Goal: Use online tool/utility: Utilize a website feature to perform a specific function

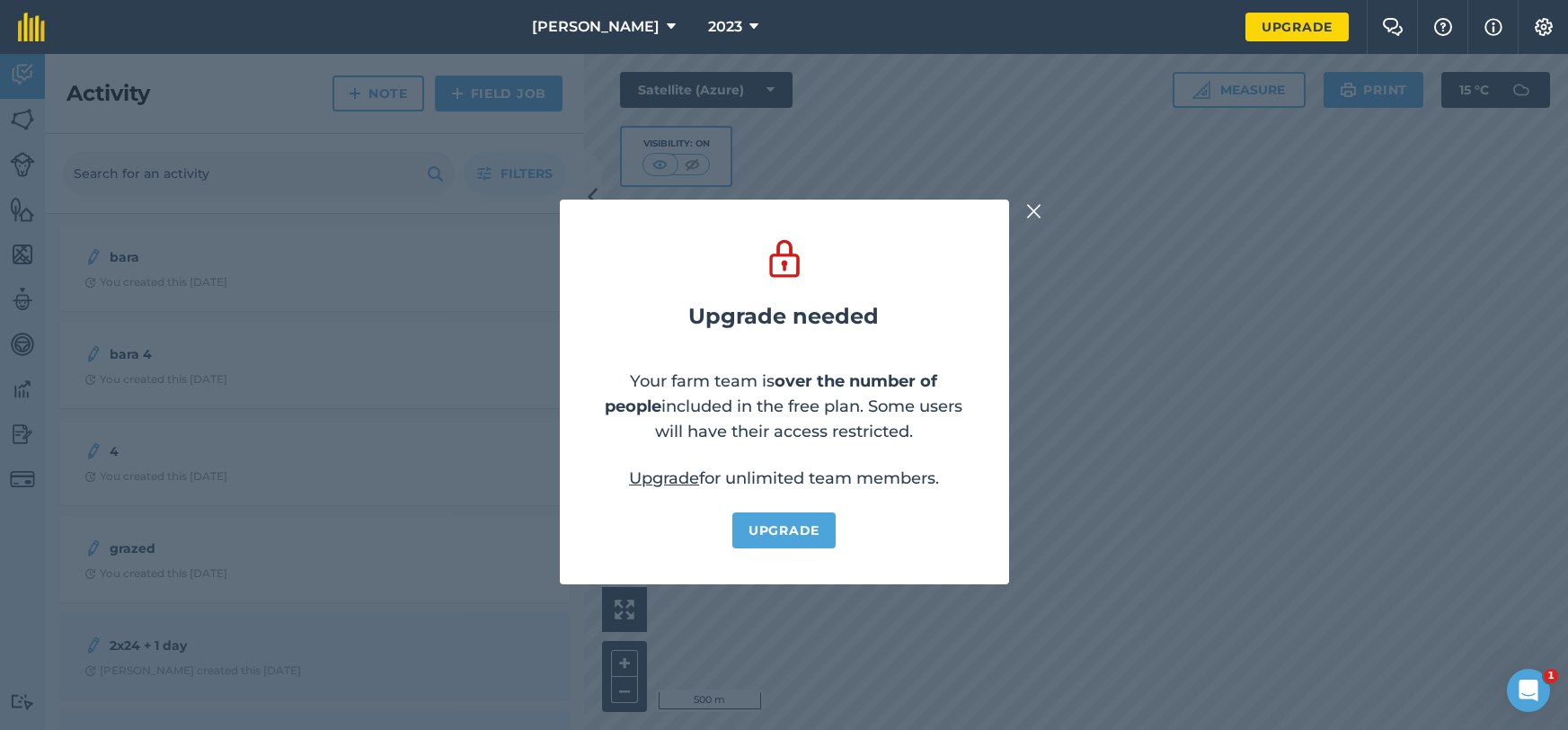
click at [1036, 205] on img at bounding box center [1034, 211] width 16 height 22
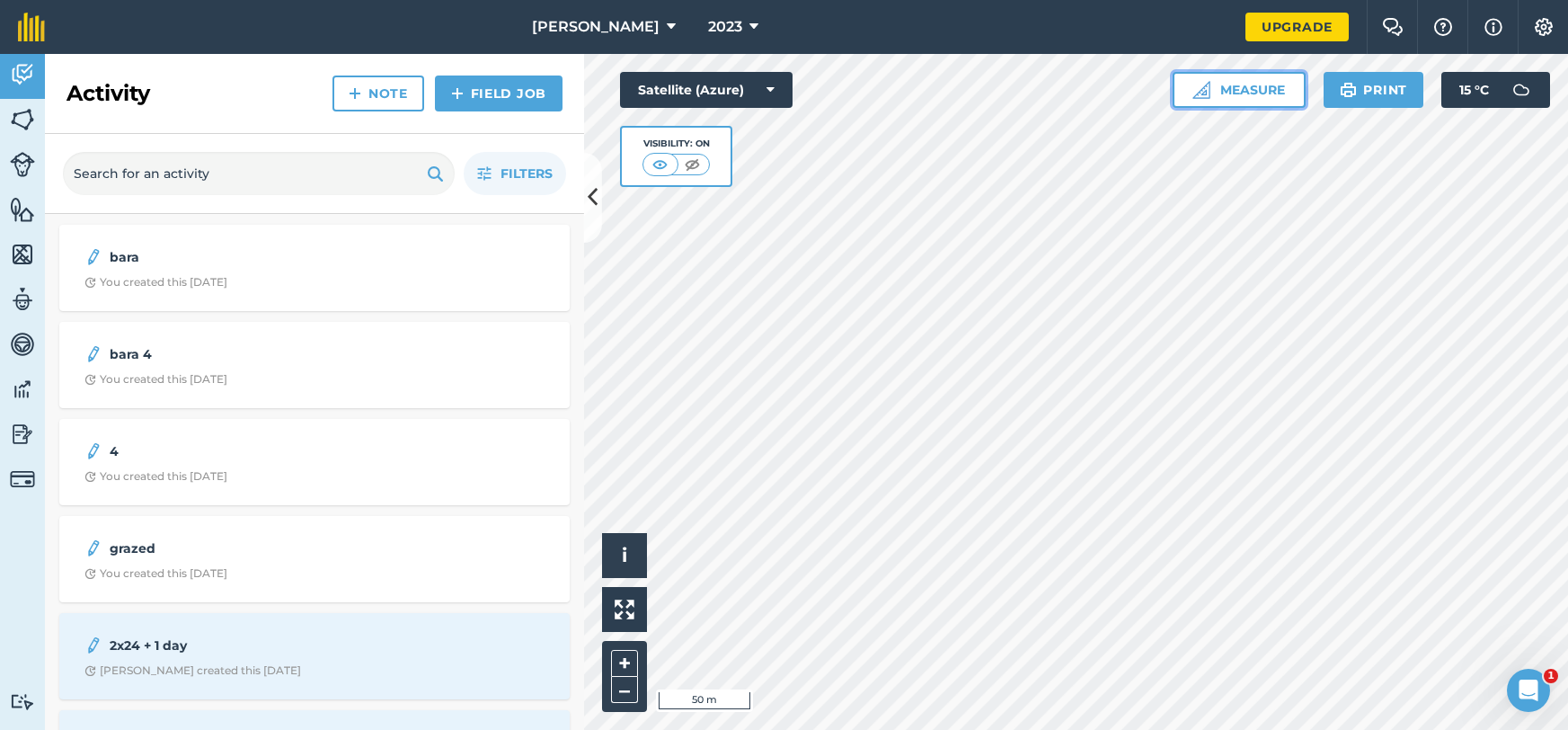
click at [1242, 87] on button "Measure" at bounding box center [1239, 90] width 133 height 36
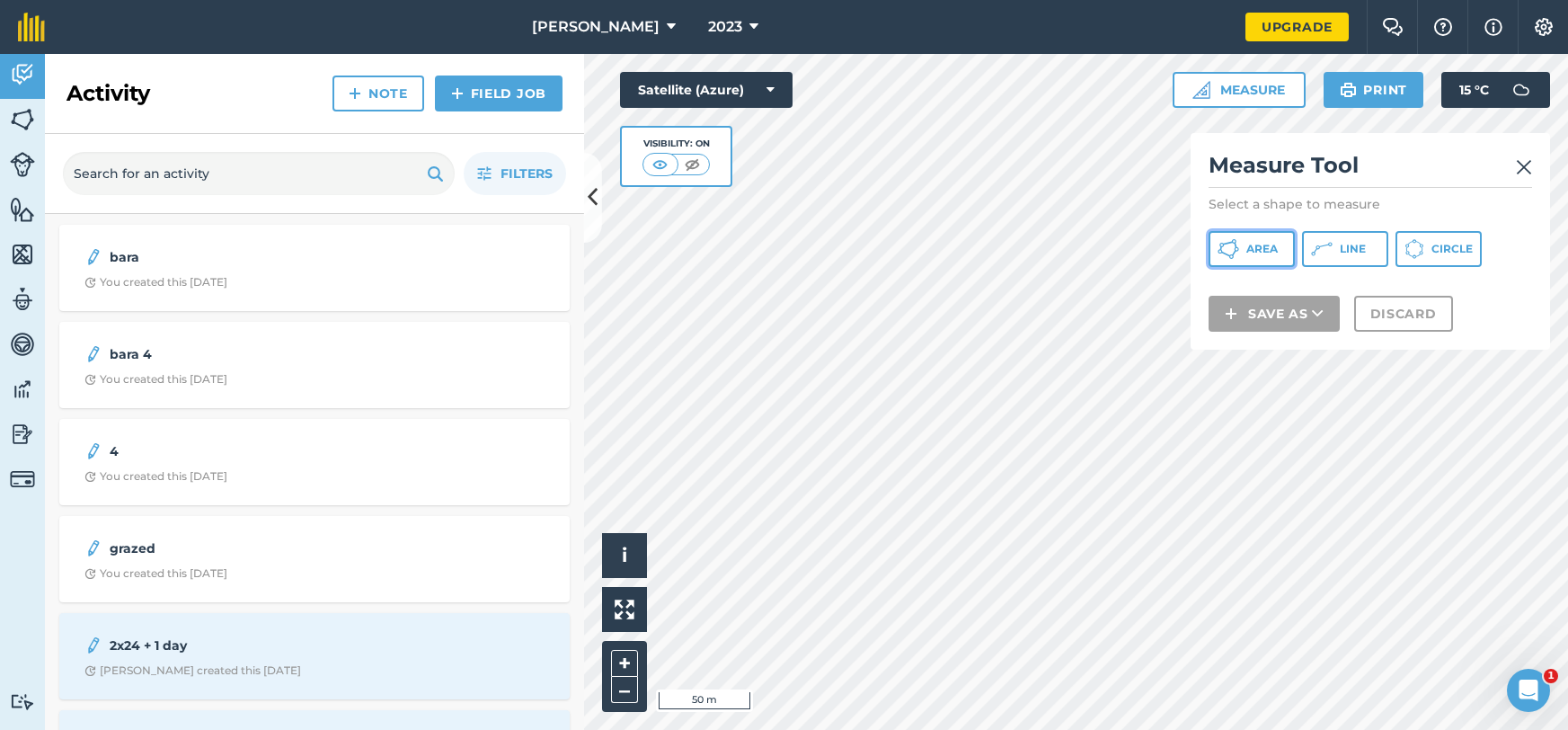
click at [1276, 250] on span "Area" at bounding box center [1262, 248] width 32 height 14
click at [1525, 159] on img at bounding box center [1523, 167] width 16 height 22
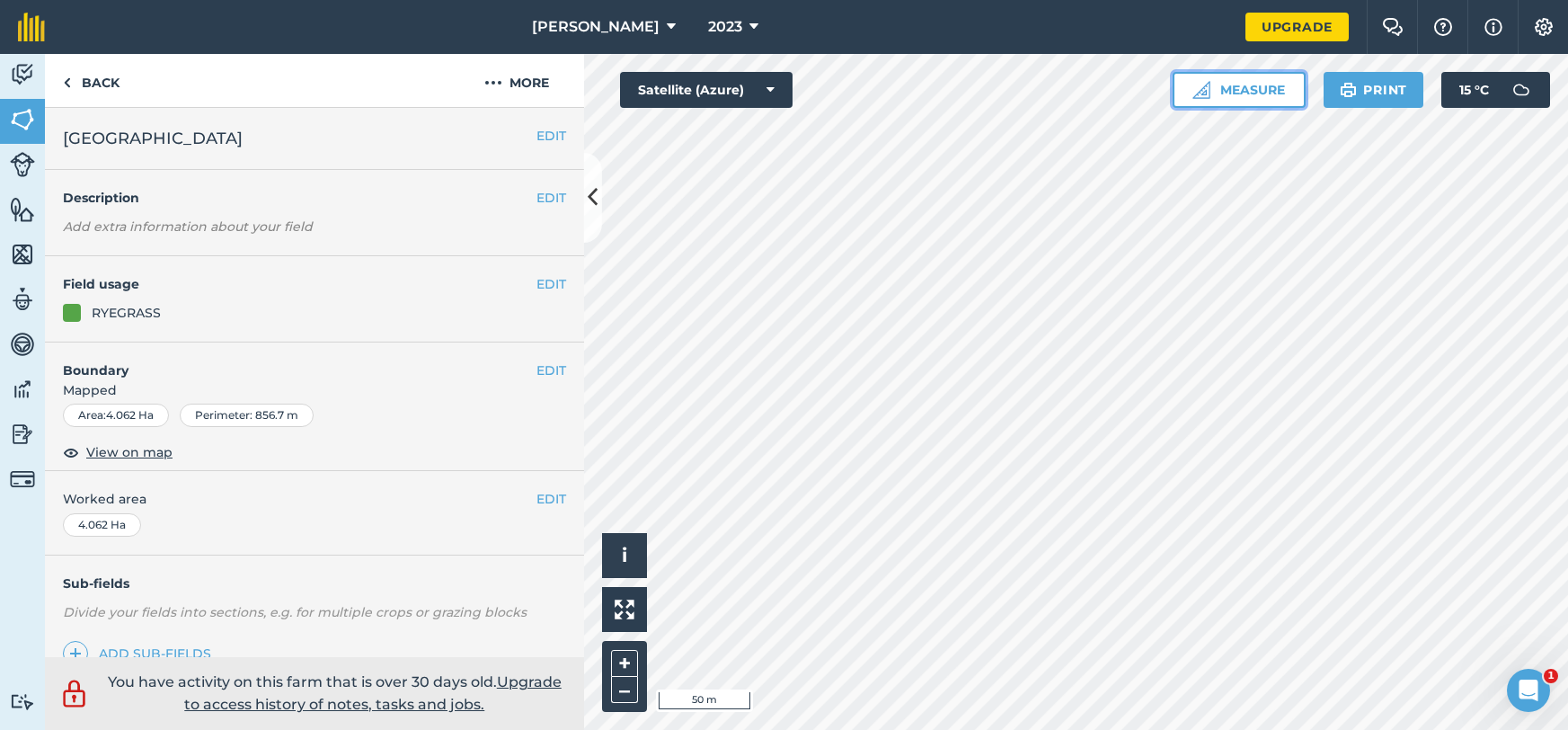
click at [1221, 92] on button "Measure" at bounding box center [1239, 90] width 133 height 36
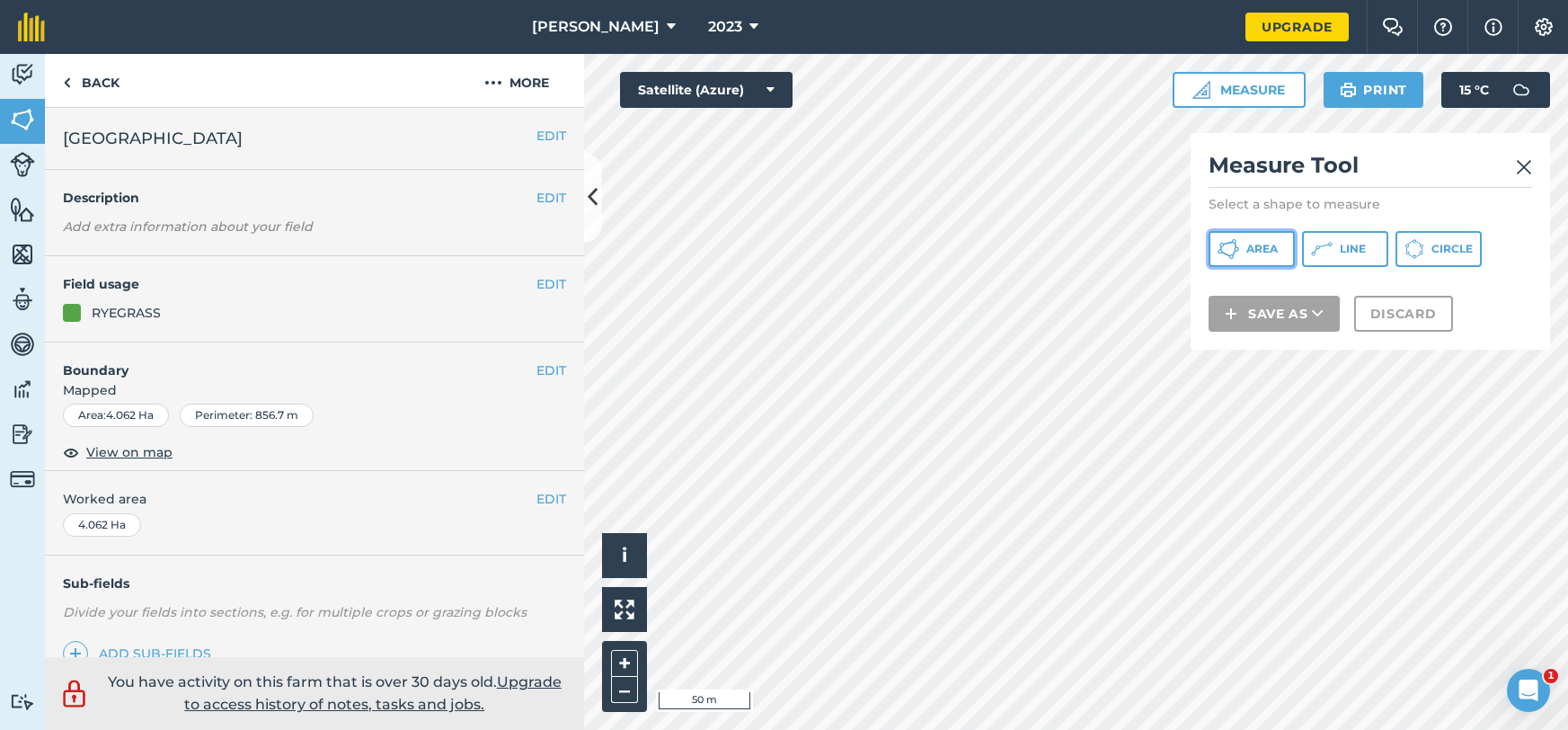
click at [1242, 242] on button "Area" at bounding box center [1252, 249] width 86 height 36
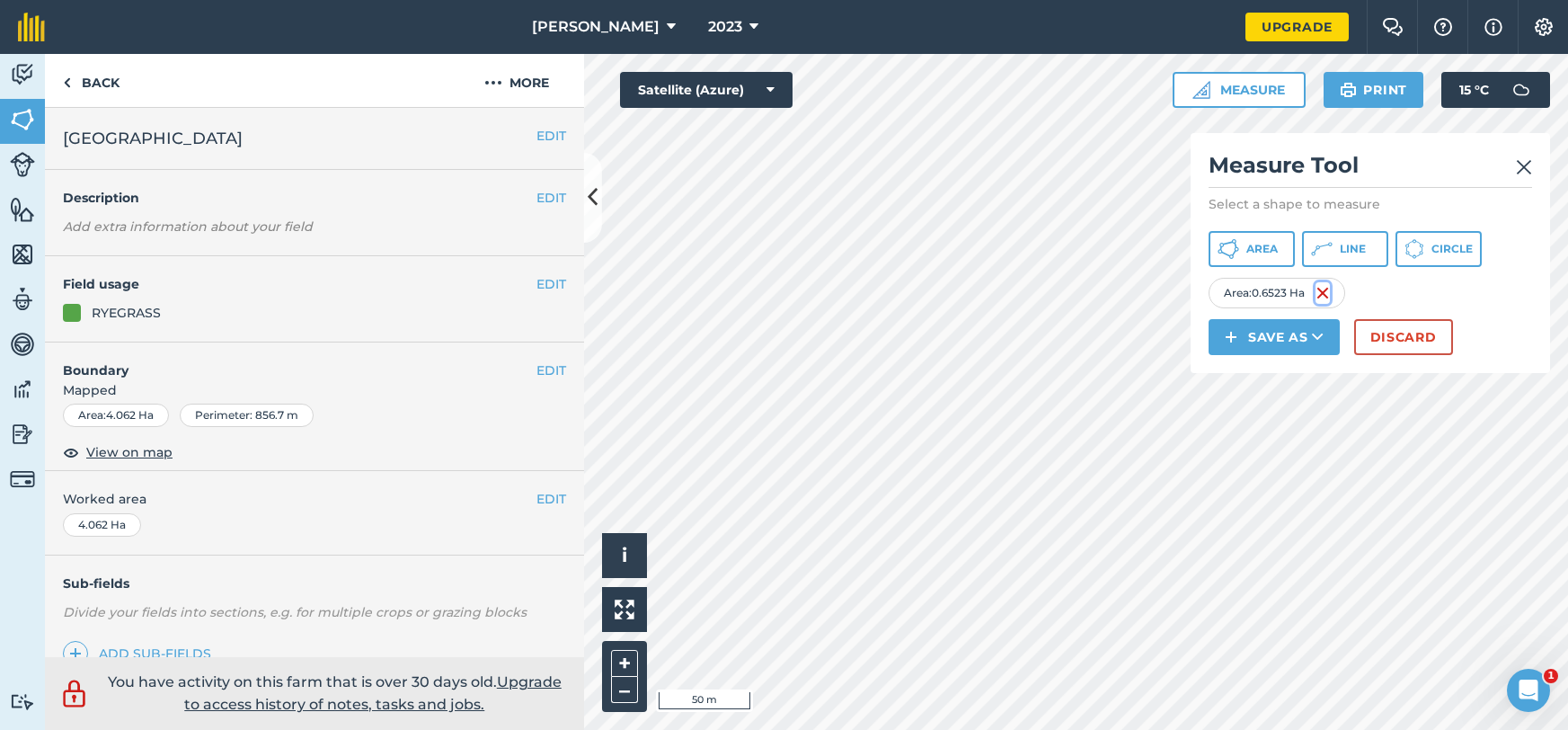
click at [1325, 289] on img at bounding box center [1322, 293] width 14 height 22
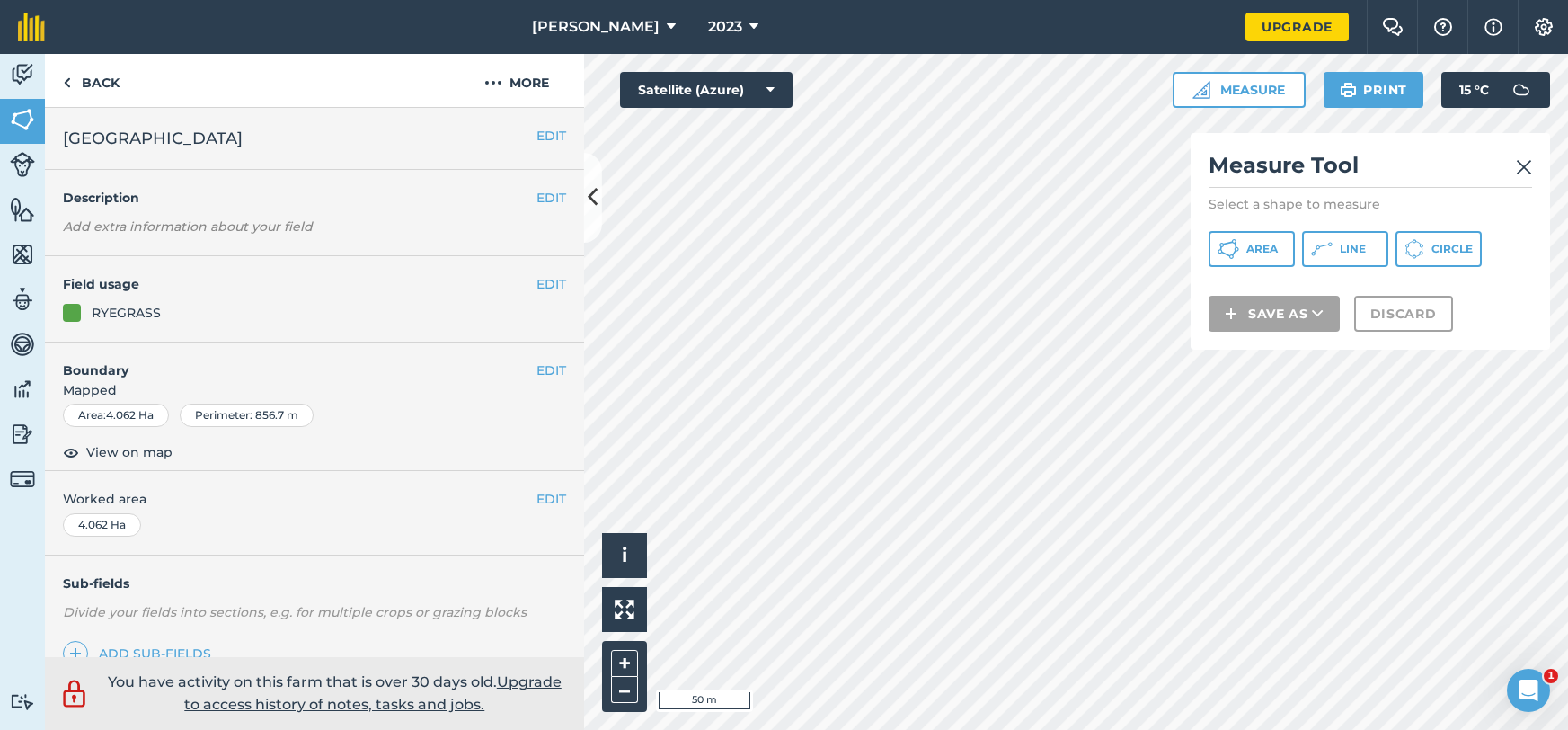
click at [1518, 162] on img at bounding box center [1523, 167] width 16 height 22
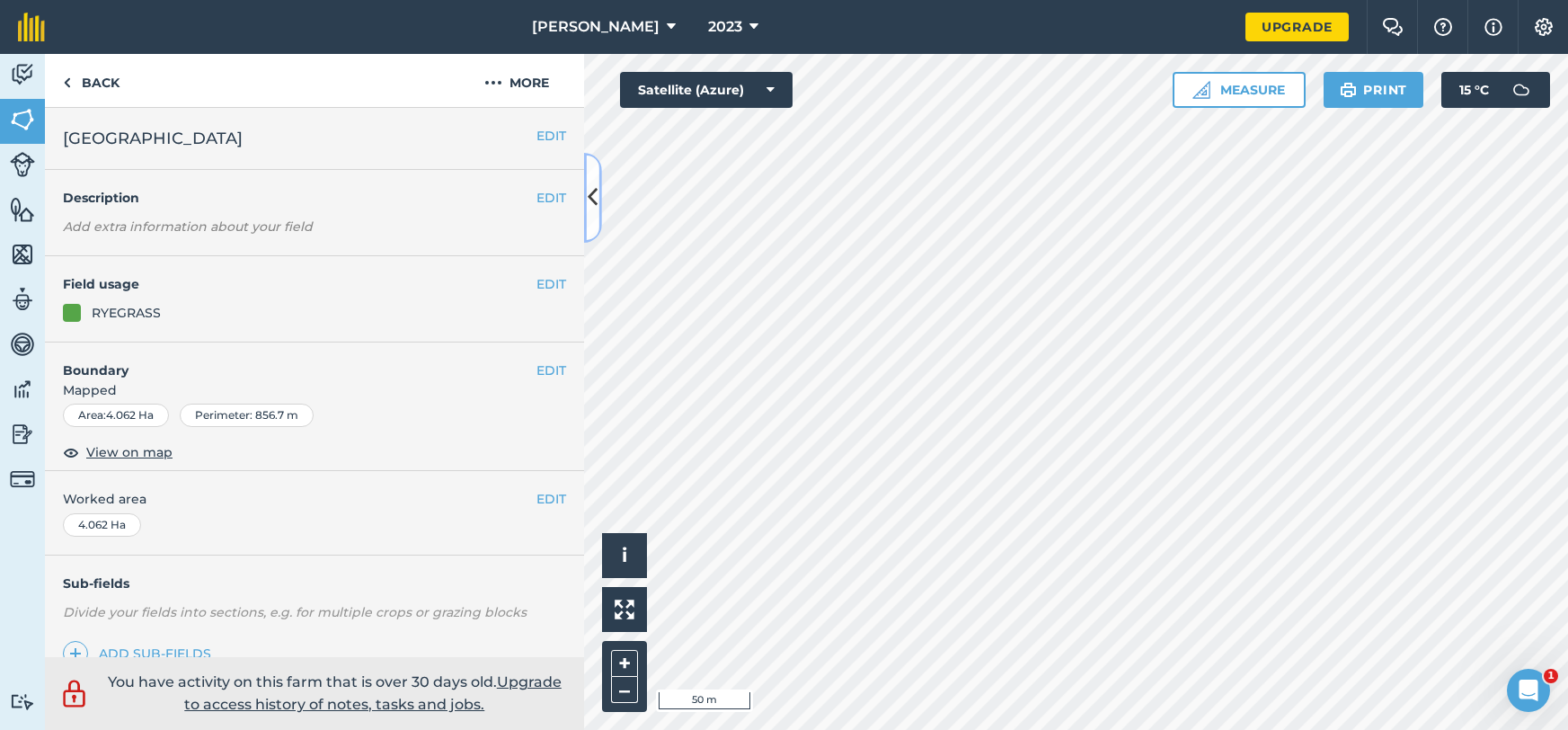
click at [592, 197] on icon at bounding box center [592, 197] width 10 height 32
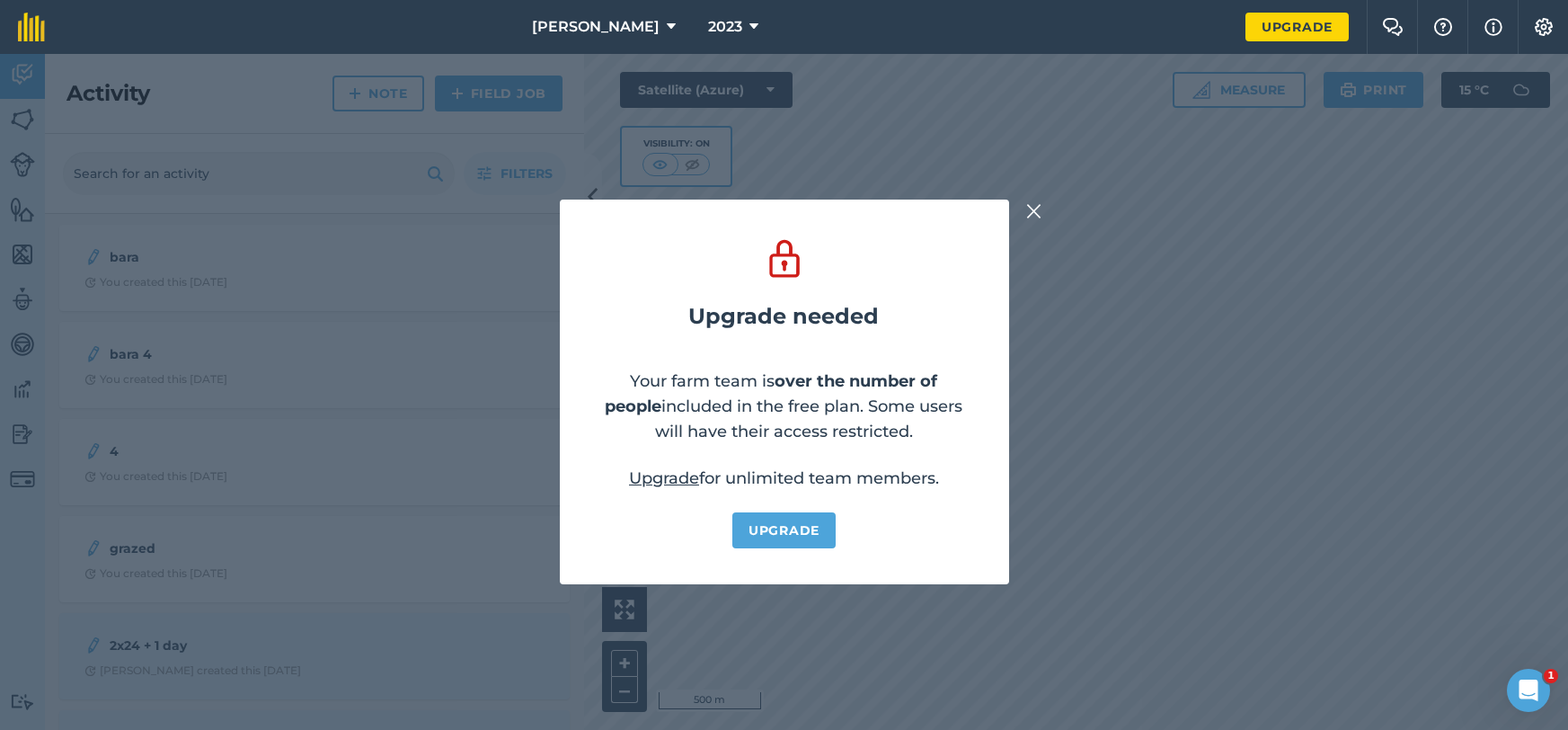
click at [1037, 213] on img at bounding box center [1034, 211] width 16 height 22
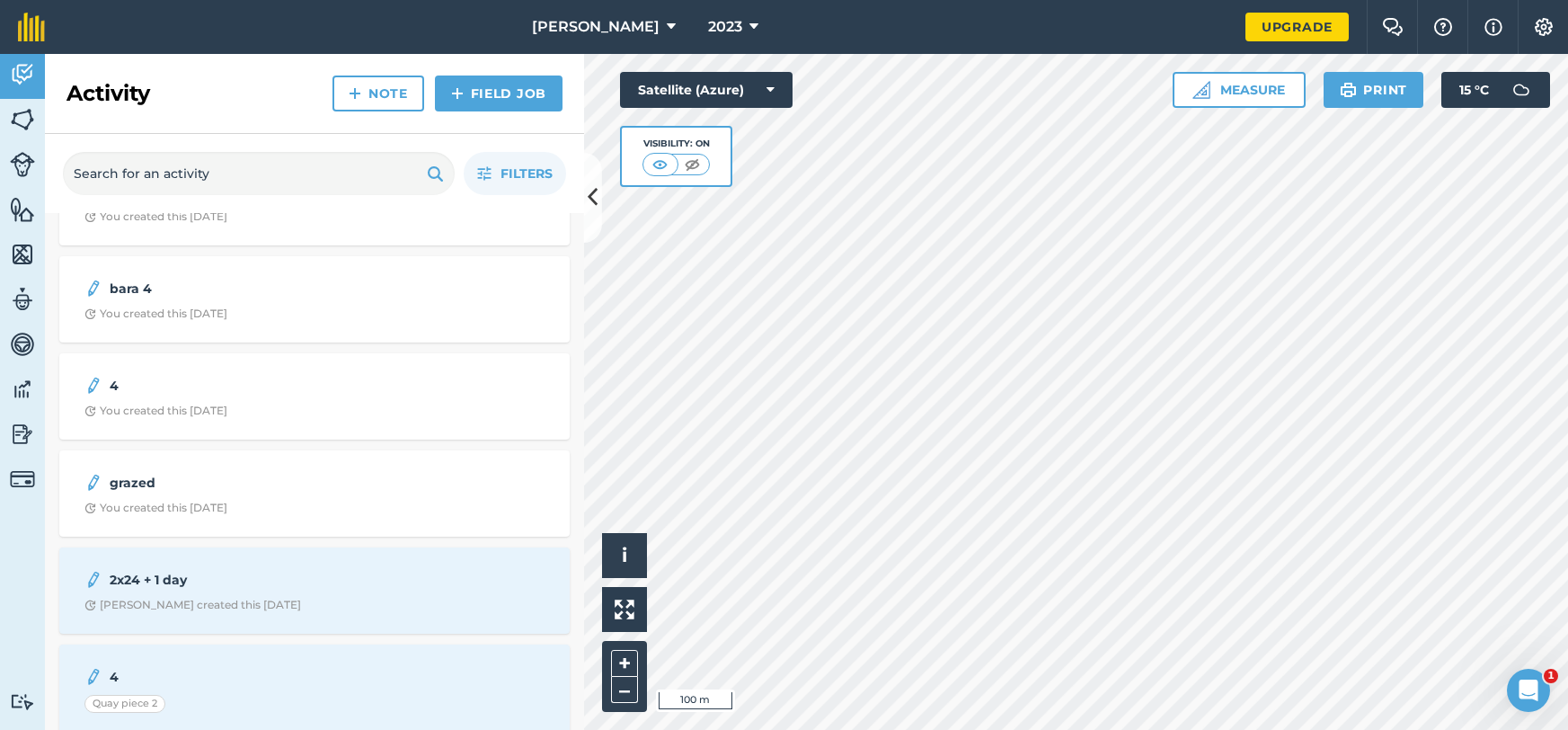
scroll to position [56, 0]
click at [600, 220] on button at bounding box center [592, 197] width 18 height 90
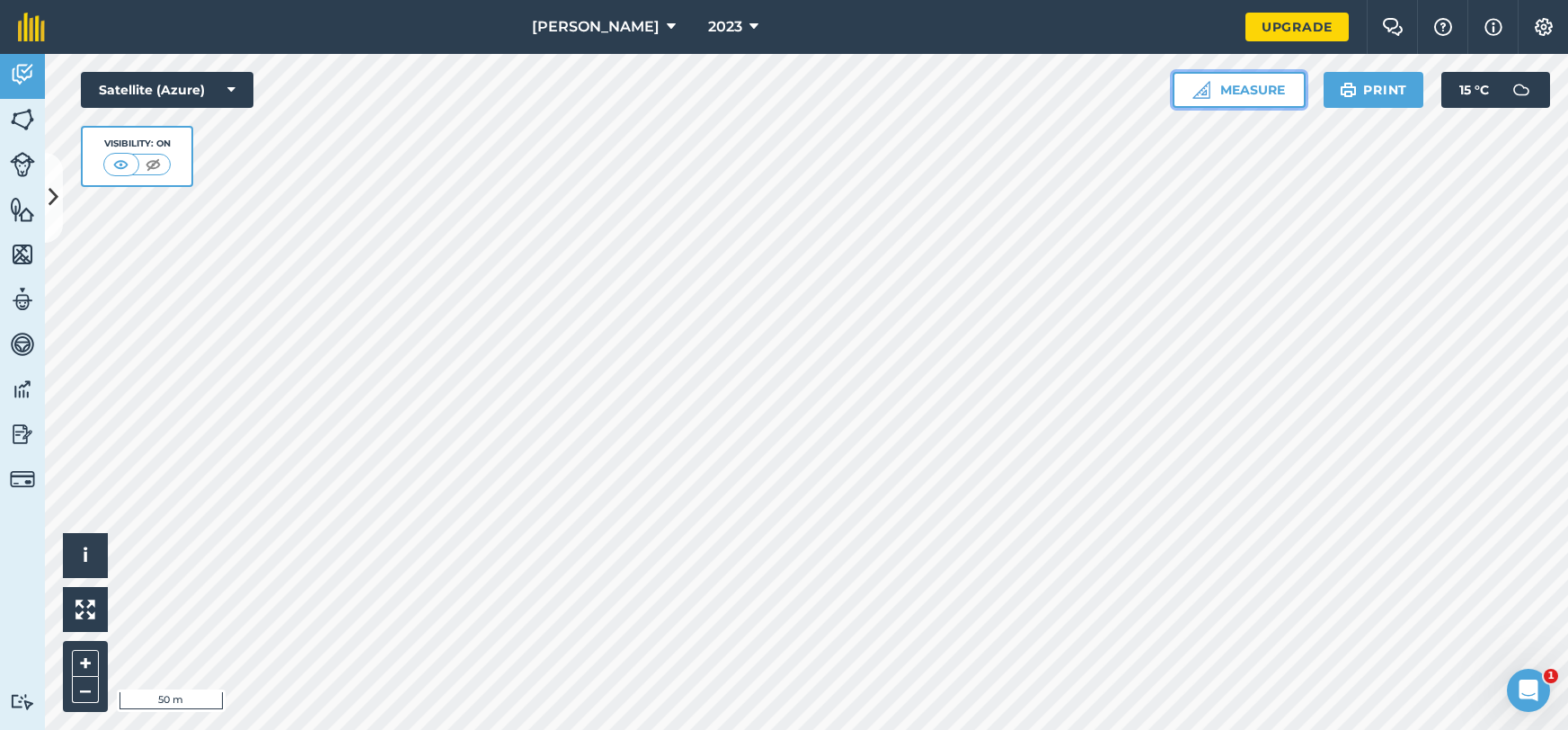
click at [1228, 94] on button "Measure" at bounding box center [1239, 90] width 133 height 36
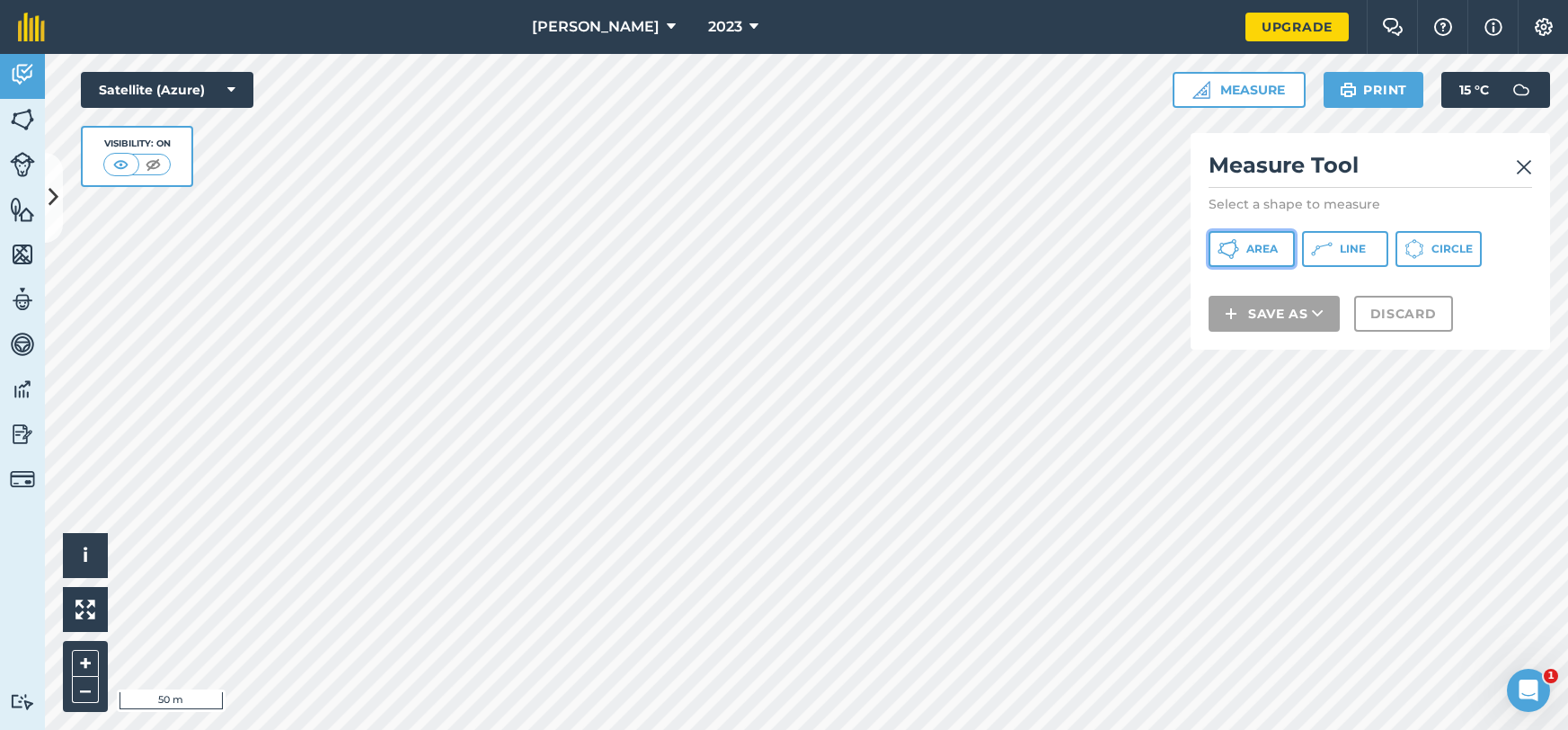
click at [1247, 248] on span "Area" at bounding box center [1262, 248] width 32 height 14
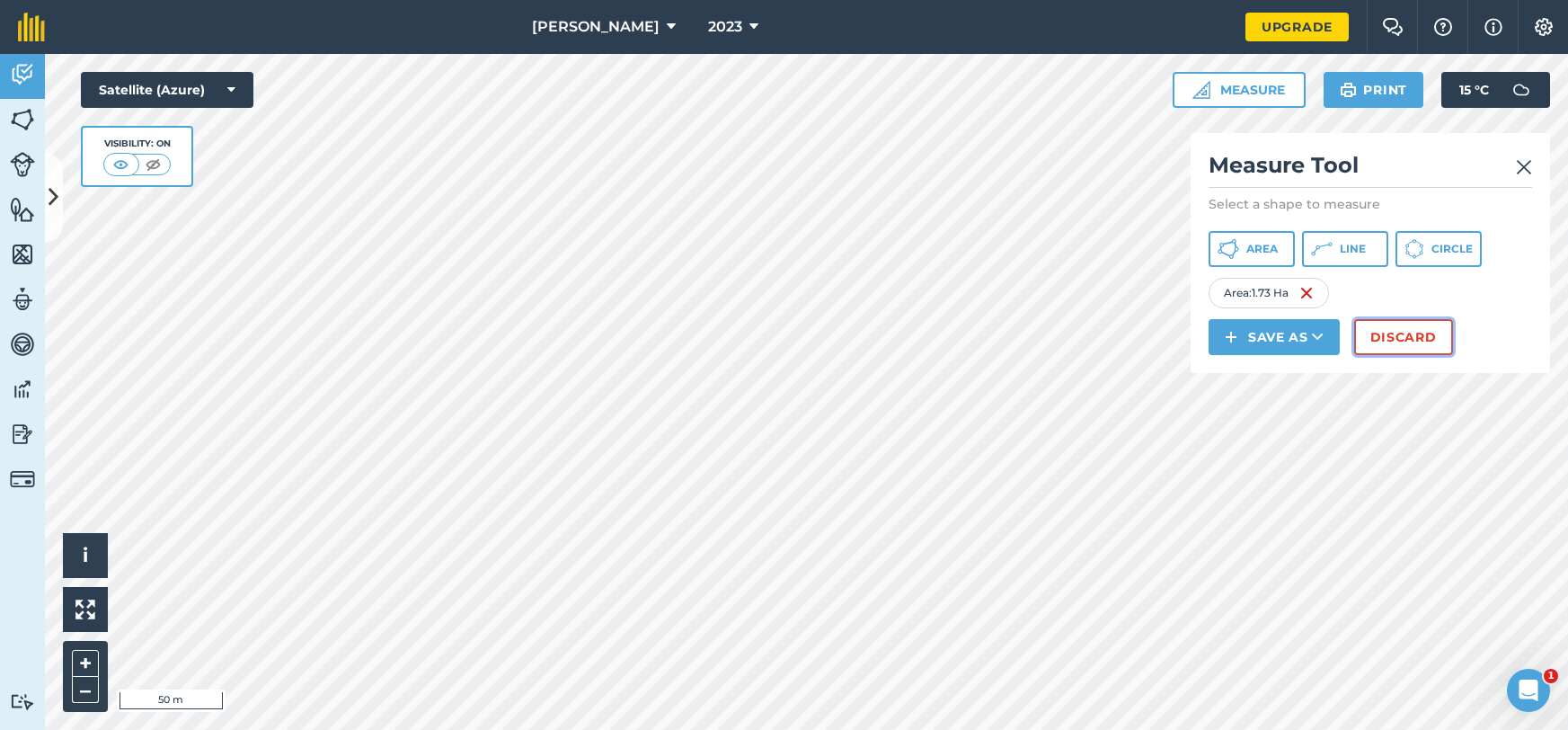
click at [1436, 342] on button "Discard" at bounding box center [1403, 337] width 99 height 36
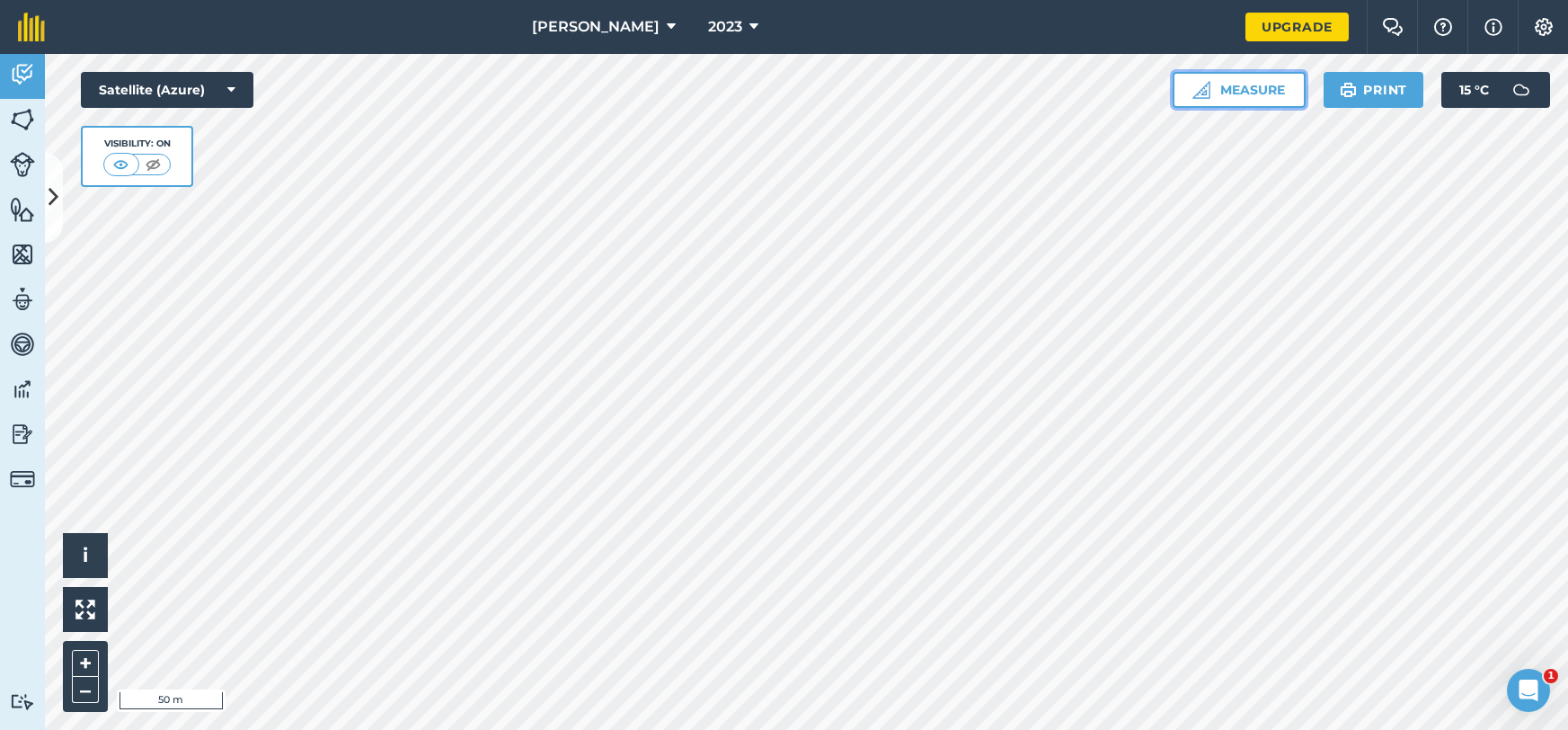
click at [1211, 86] on button "Measure" at bounding box center [1239, 90] width 133 height 36
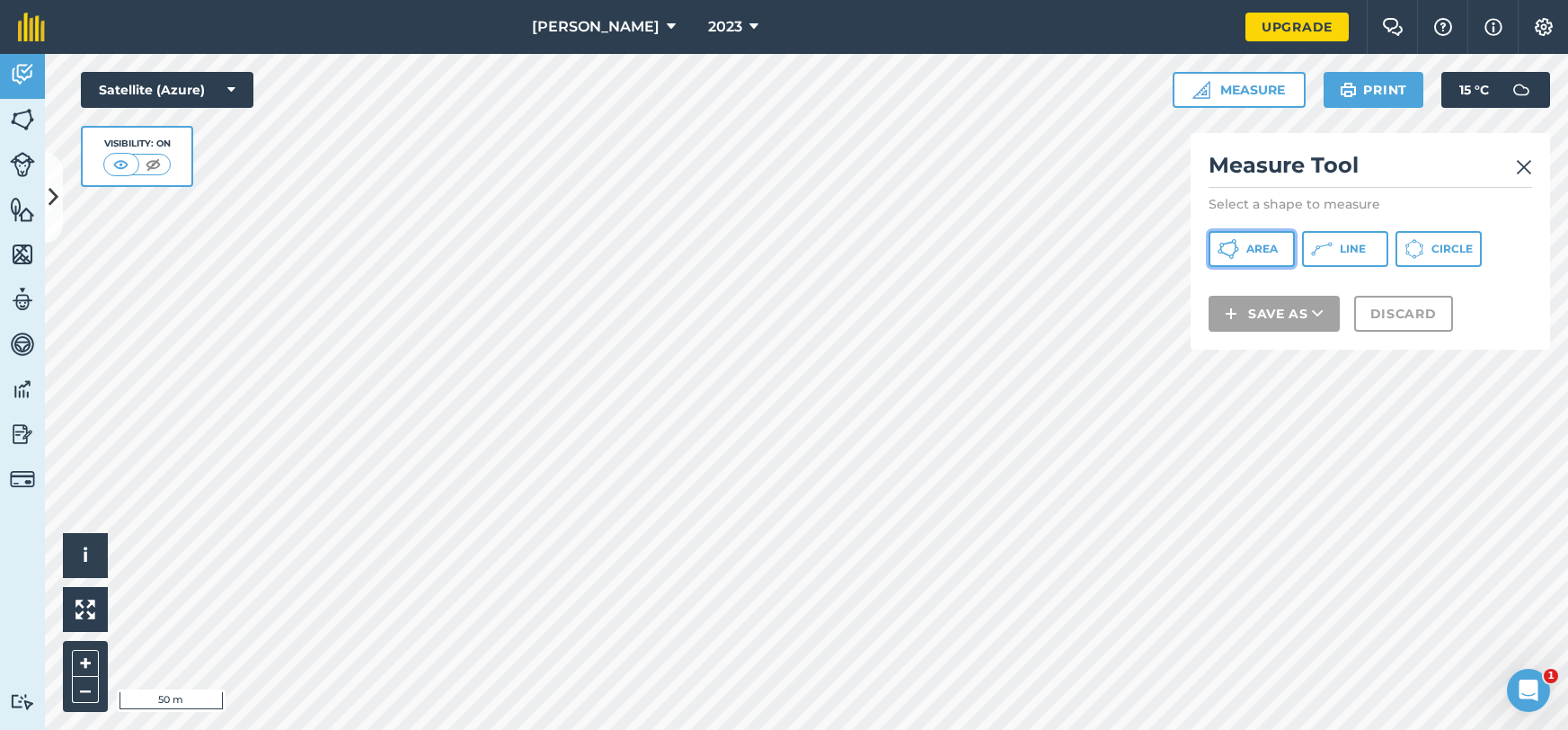
click at [1252, 240] on button "Area" at bounding box center [1252, 249] width 86 height 36
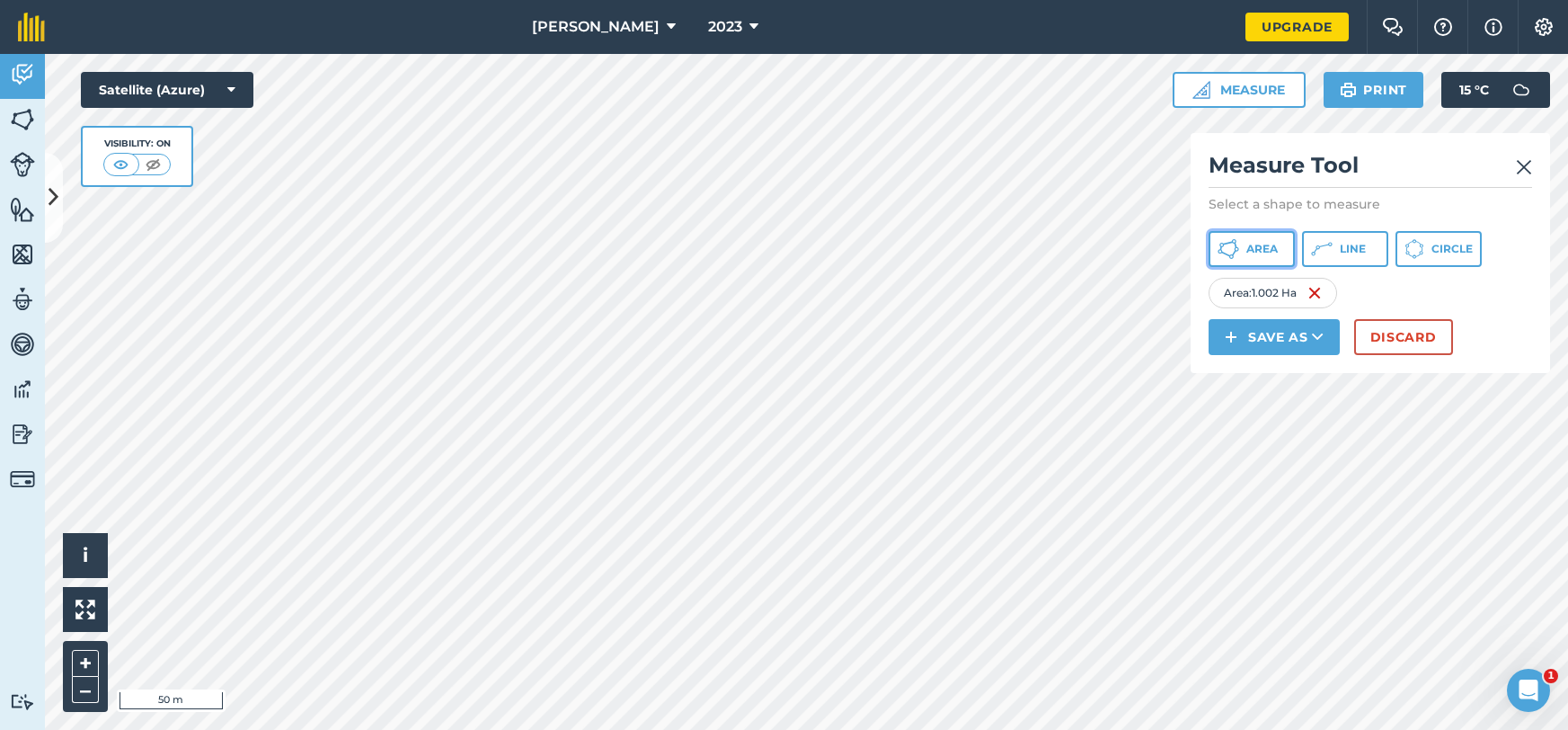
click at [1262, 241] on span "Area" at bounding box center [1262, 248] width 32 height 14
click at [1227, 246] on icon at bounding box center [1227, 248] width 22 height 22
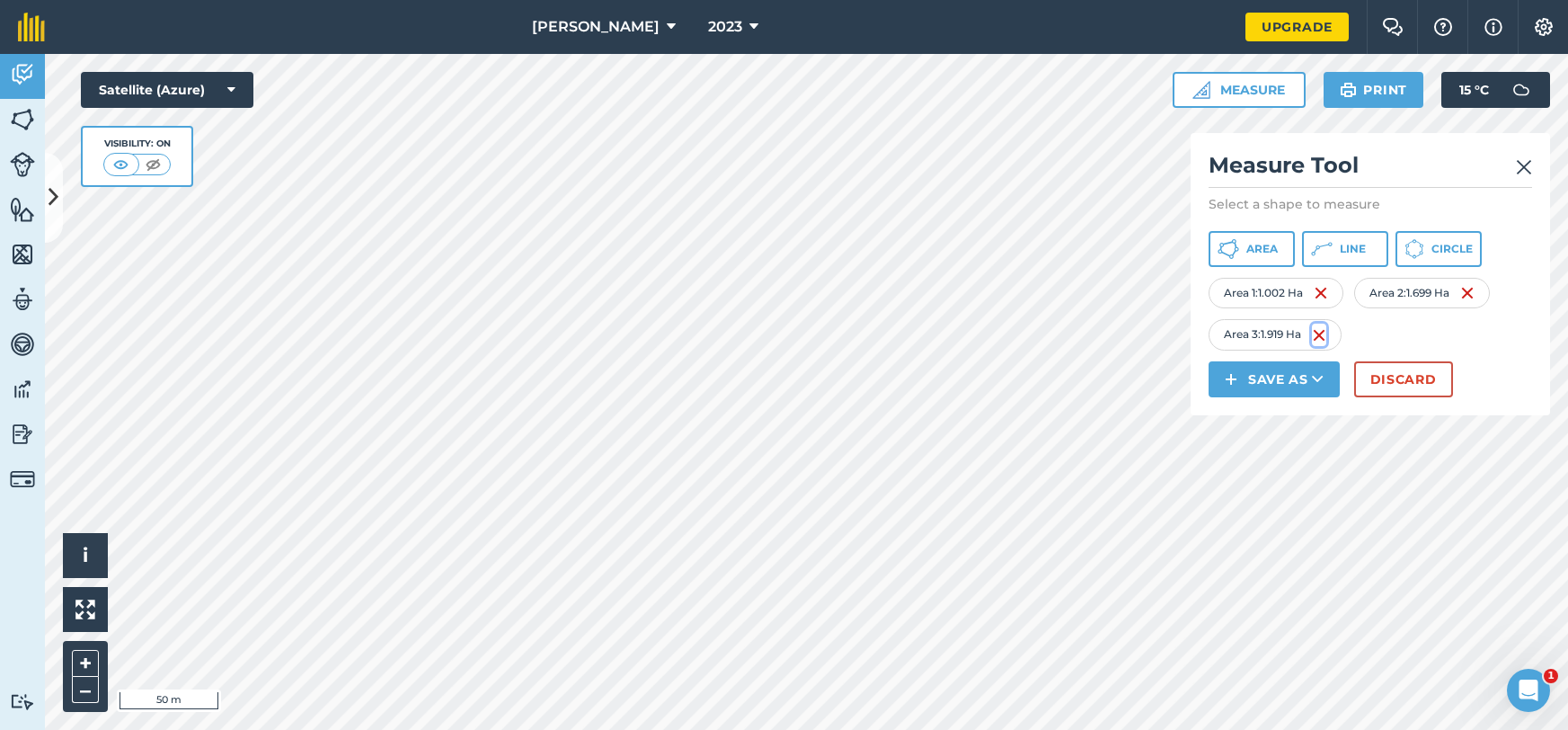
click at [1323, 332] on img at bounding box center [1318, 335] width 14 height 22
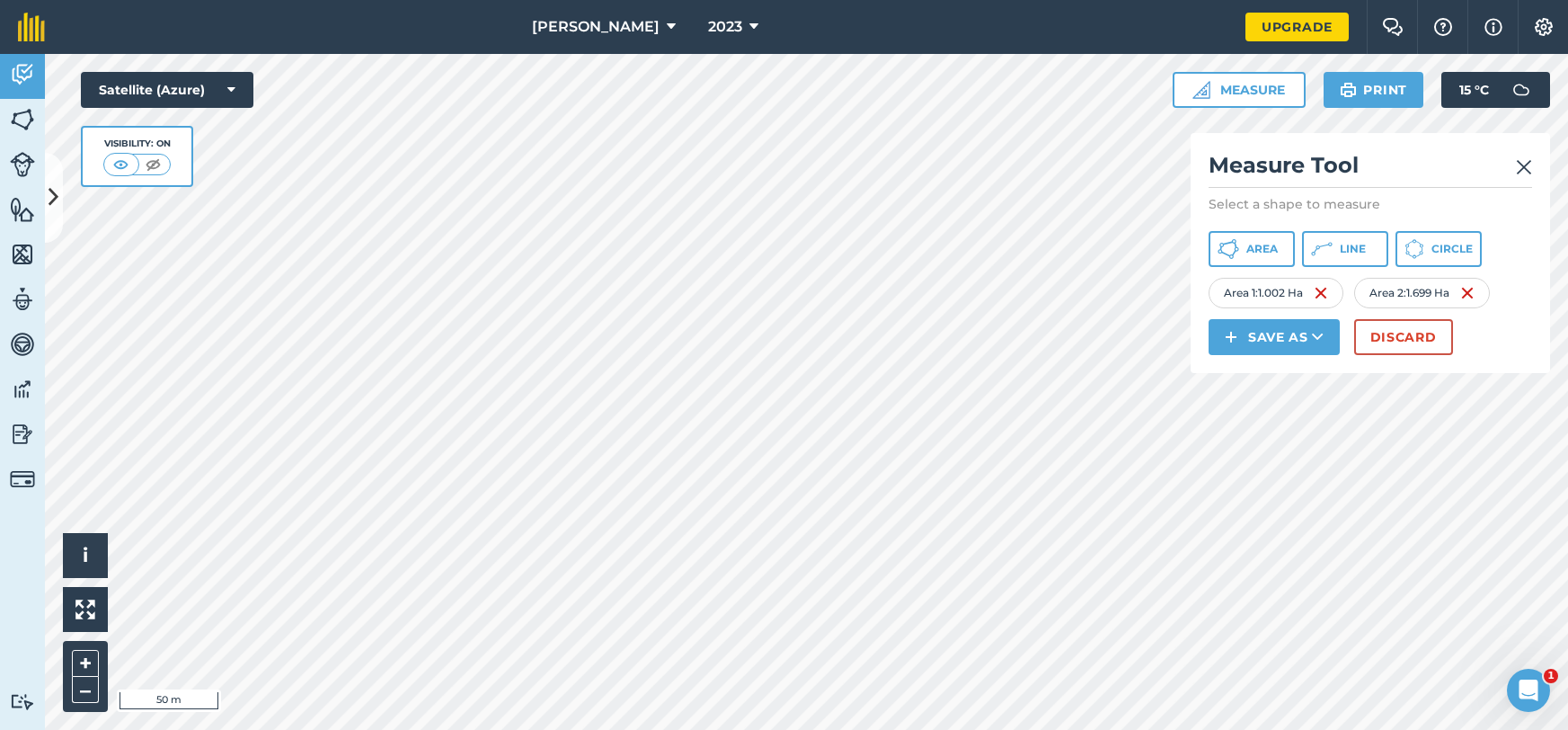
click at [1481, 296] on div "Area 2 : 1.699 Ha" at bounding box center [1421, 293] width 136 height 31
click at [1474, 290] on img at bounding box center [1466, 293] width 14 height 22
